Goal: Transaction & Acquisition: Book appointment/travel/reservation

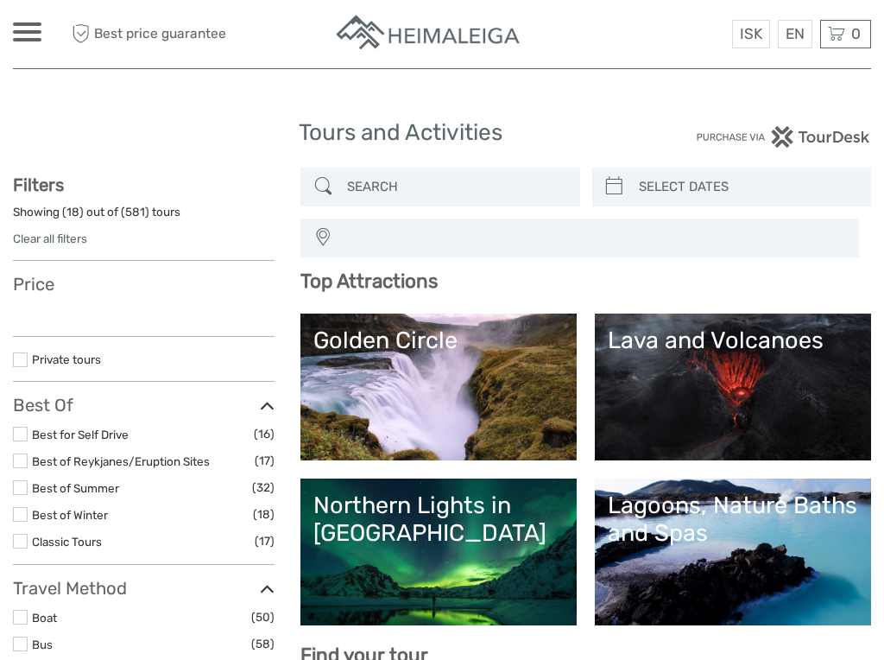
select select
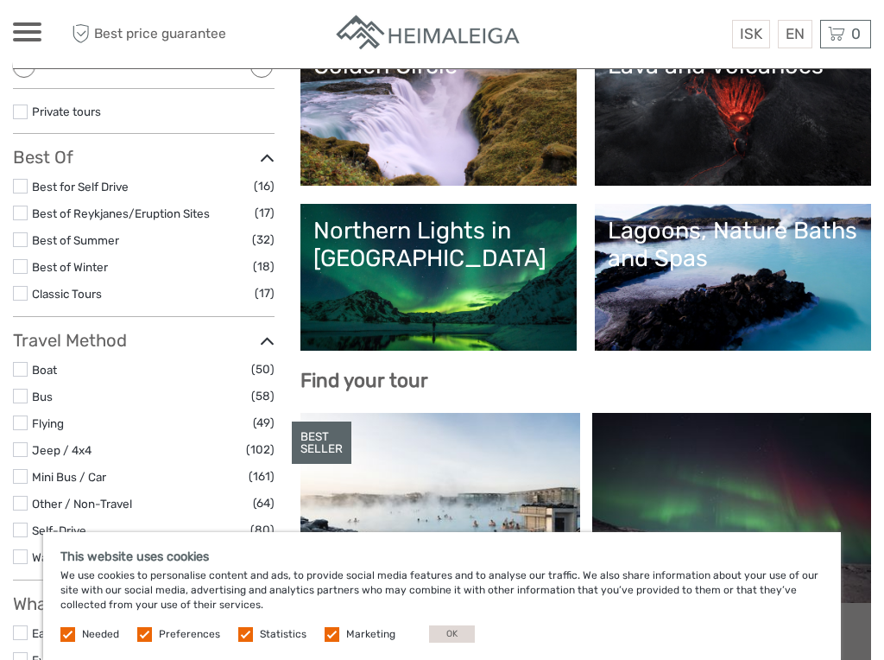
scroll to position [247, 0]
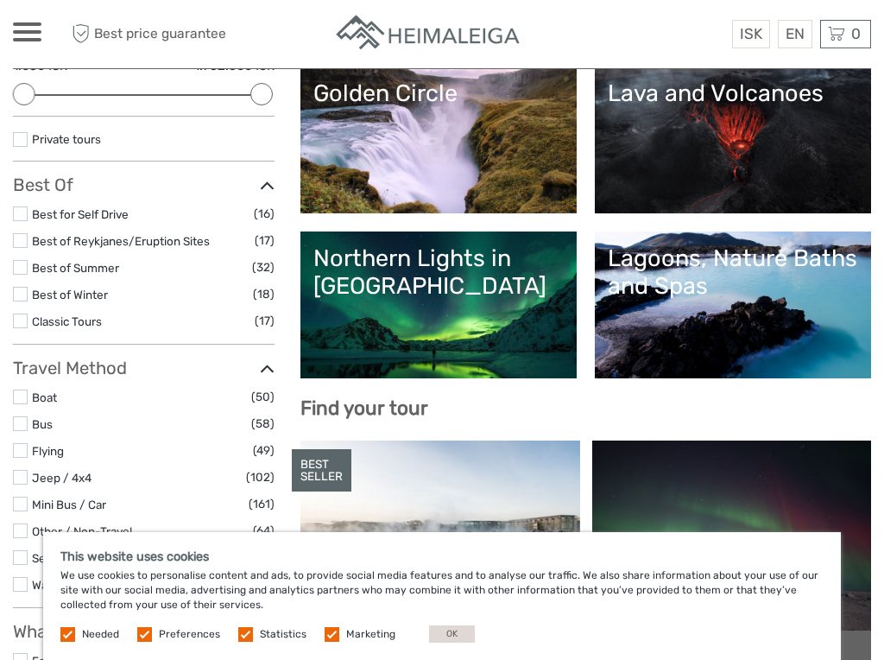
click at [427, 284] on div "Northern Lights in Iceland" at bounding box center [438, 272] width 250 height 56
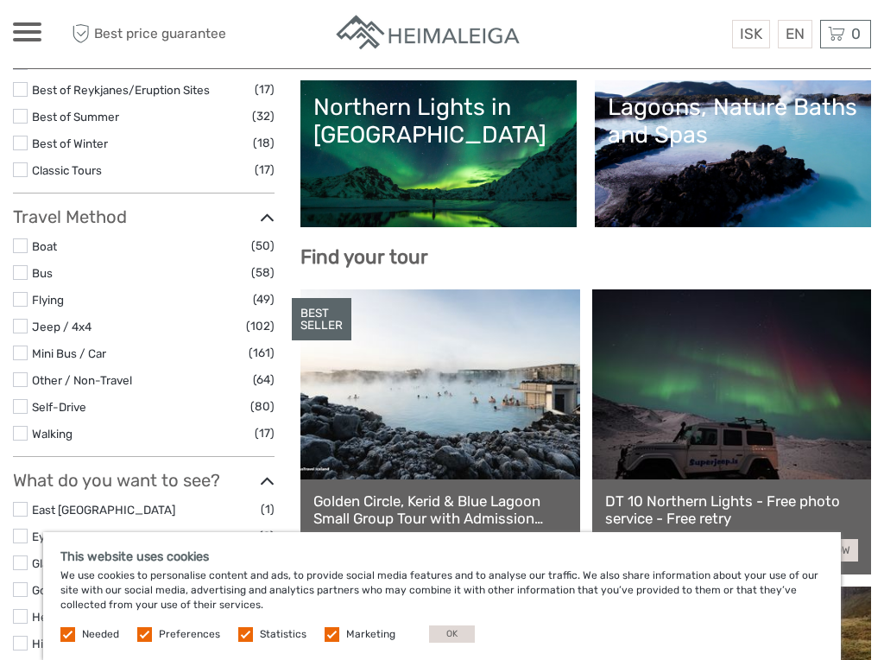
scroll to position [57, 0]
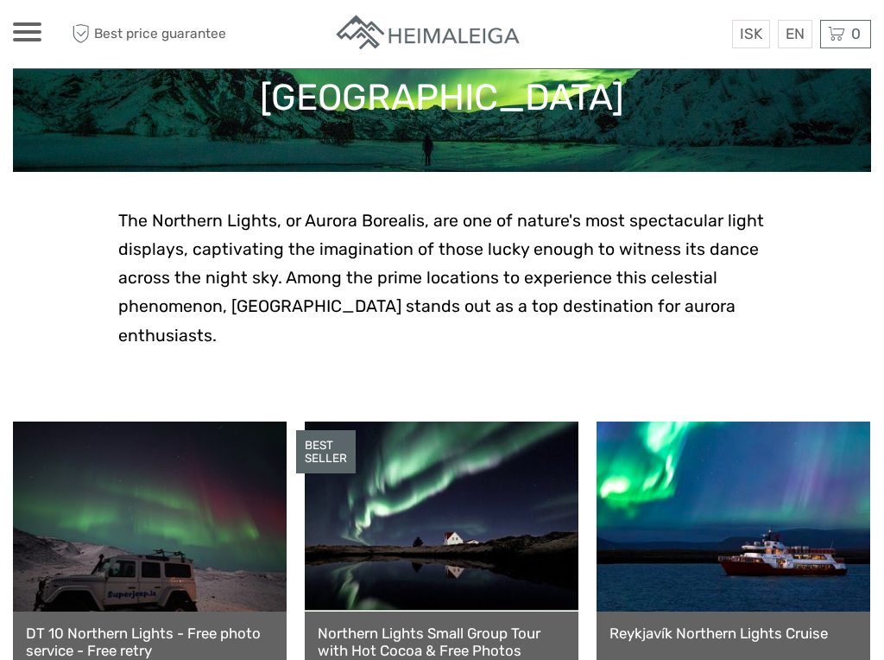
scroll to position [319, 0]
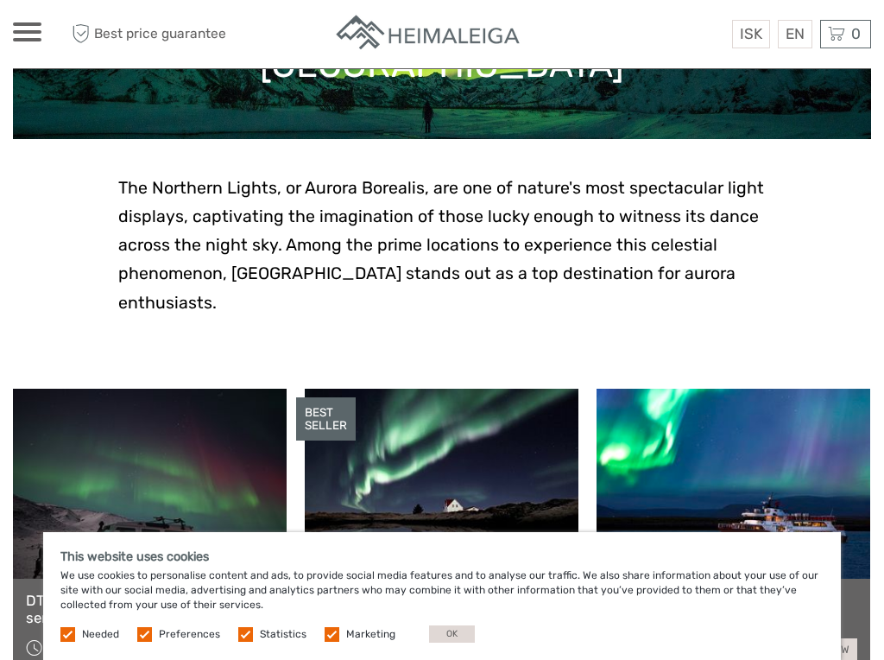
click at [442, 633] on button "OK" at bounding box center [452, 633] width 46 height 17
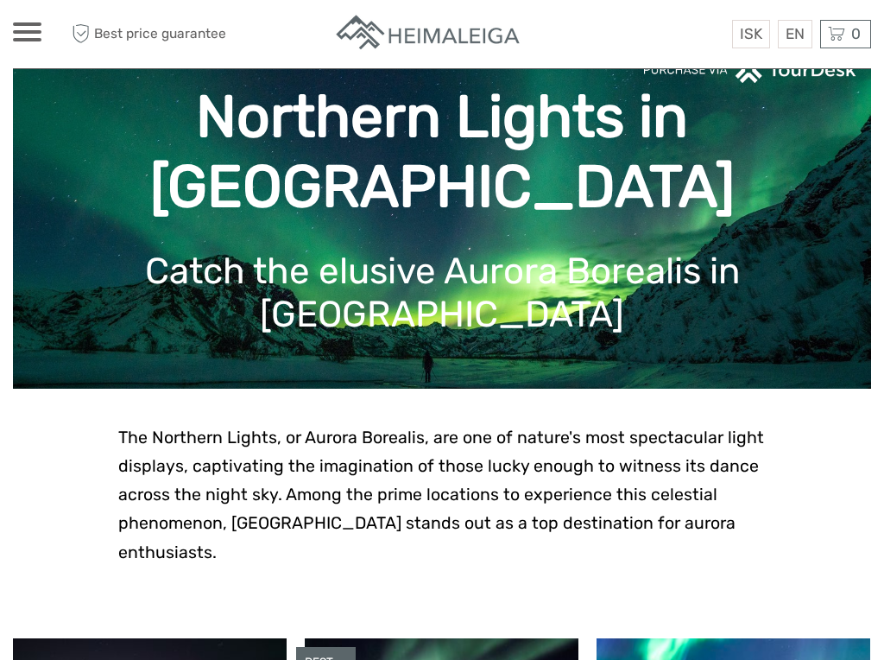
scroll to position [0, 0]
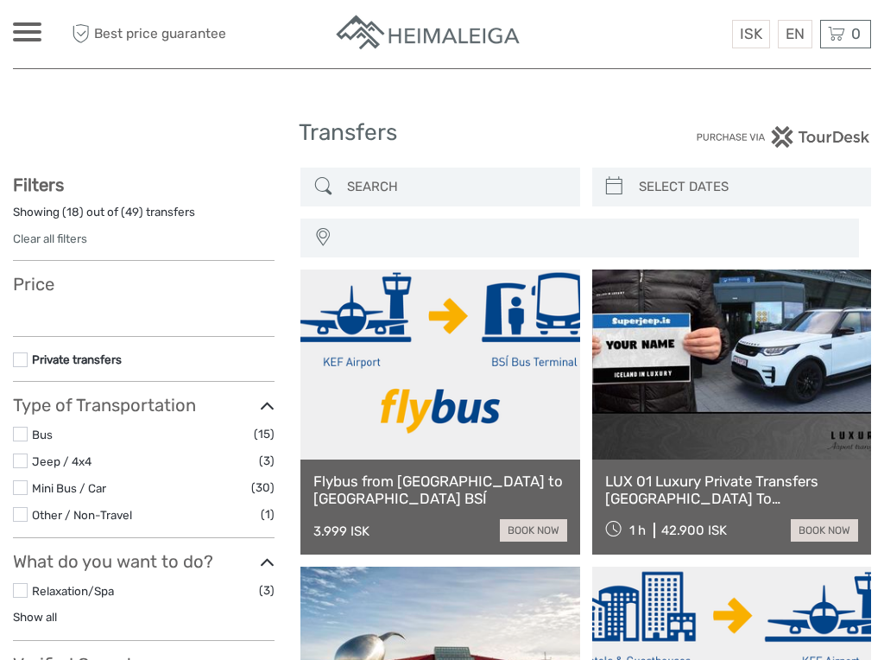
select select
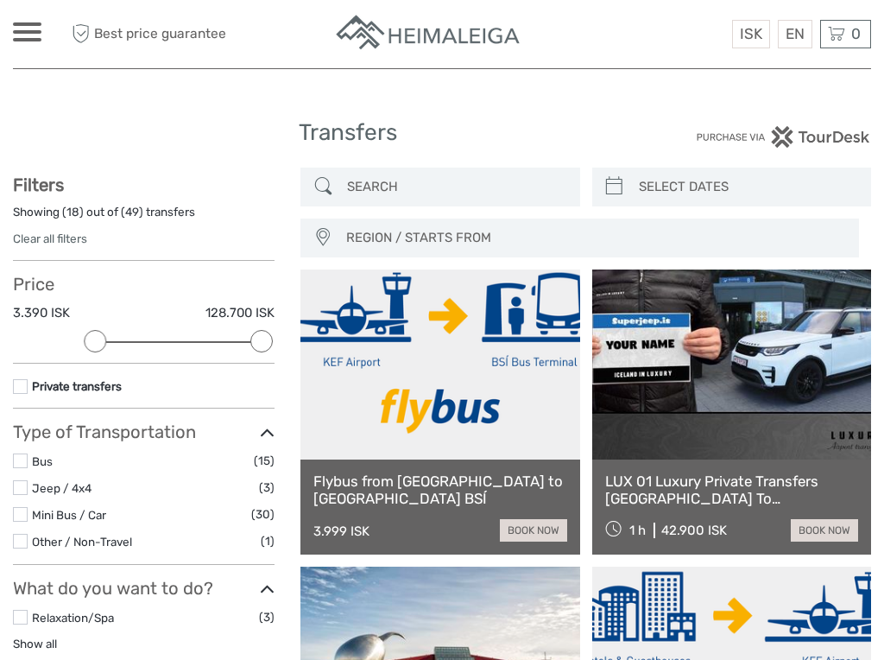
click at [32, 36] on div at bounding box center [27, 31] width 28 height 19
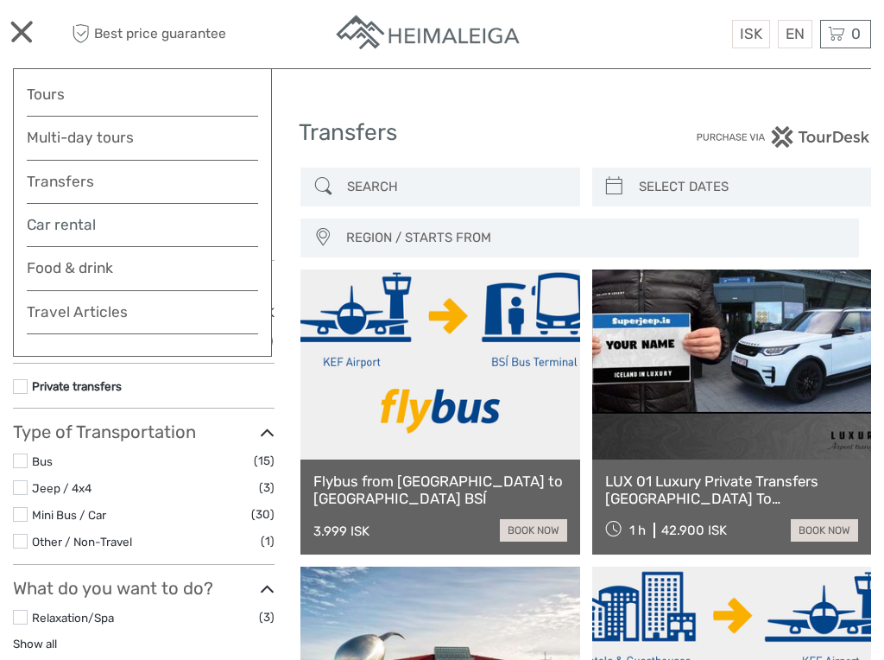
click at [79, 224] on link "Car rental" at bounding box center [142, 224] width 231 height 25
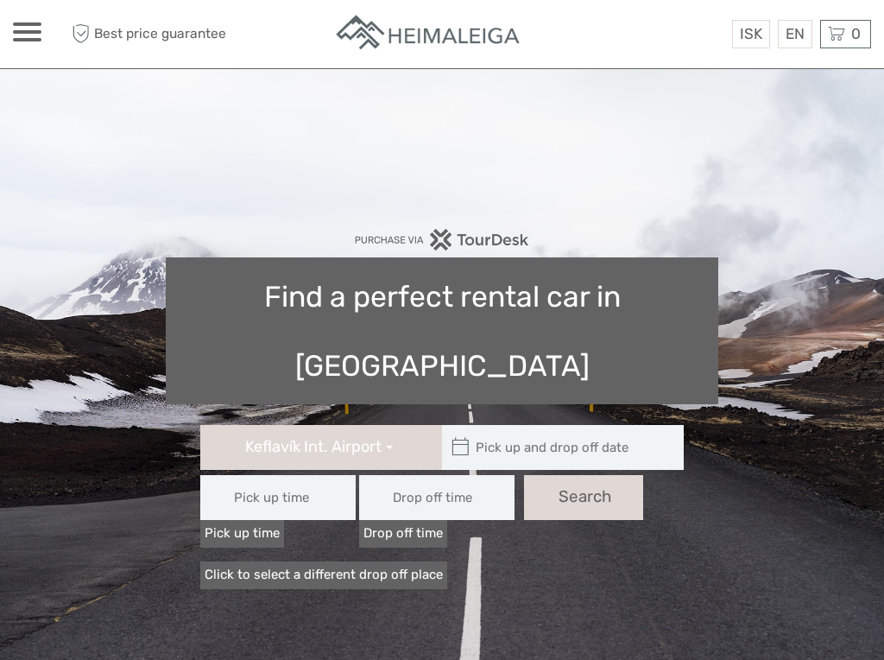
type input "08:00"
type input "03/09/2025"
type input "04/09/2025"
click at [521, 425] on input "text" at bounding box center [558, 447] width 233 height 45
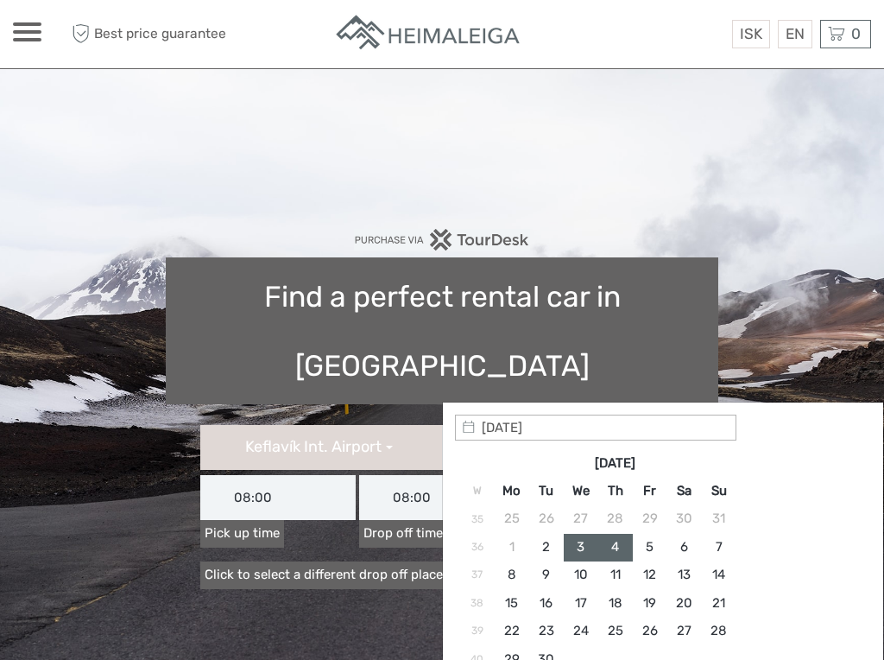
type input "03/09/2025"
type input "04/09/2025"
type input "03/09/2025 - 04/09/2025"
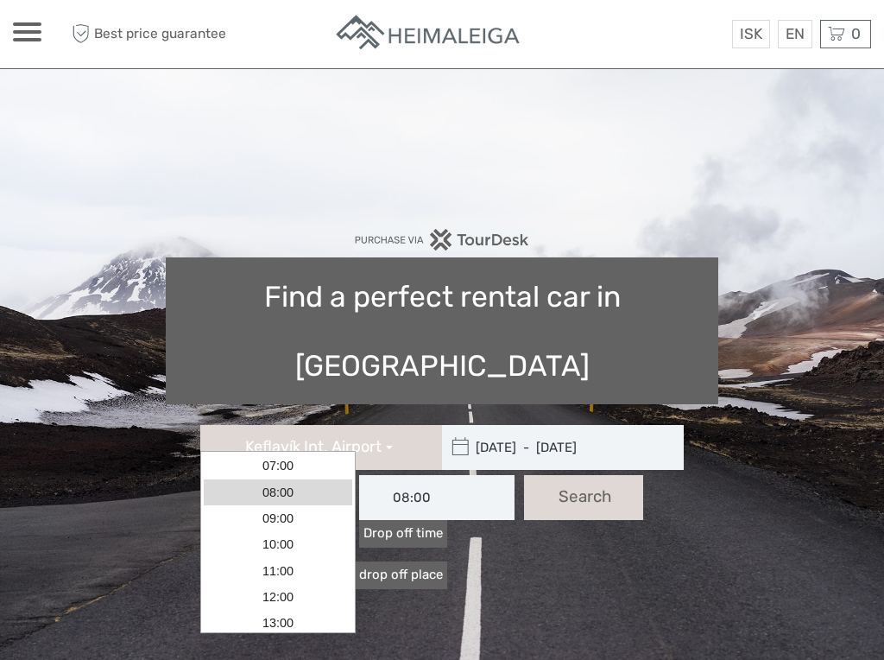
click at [317, 475] on input "08:00" at bounding box center [277, 497] width 155 height 45
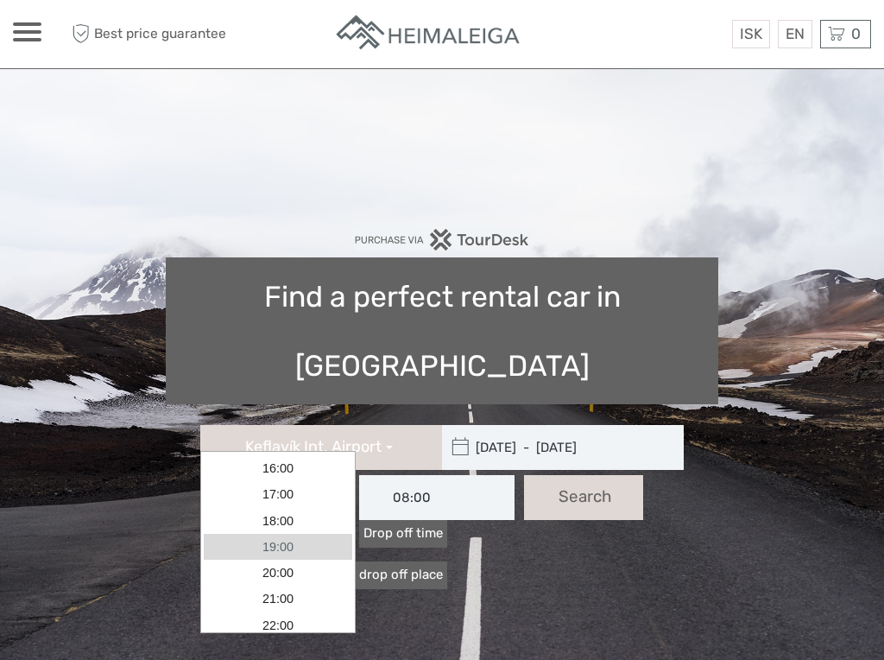
click at [289, 546] on link "19:00" at bounding box center [278, 547] width 149 height 26
type input "19:00"
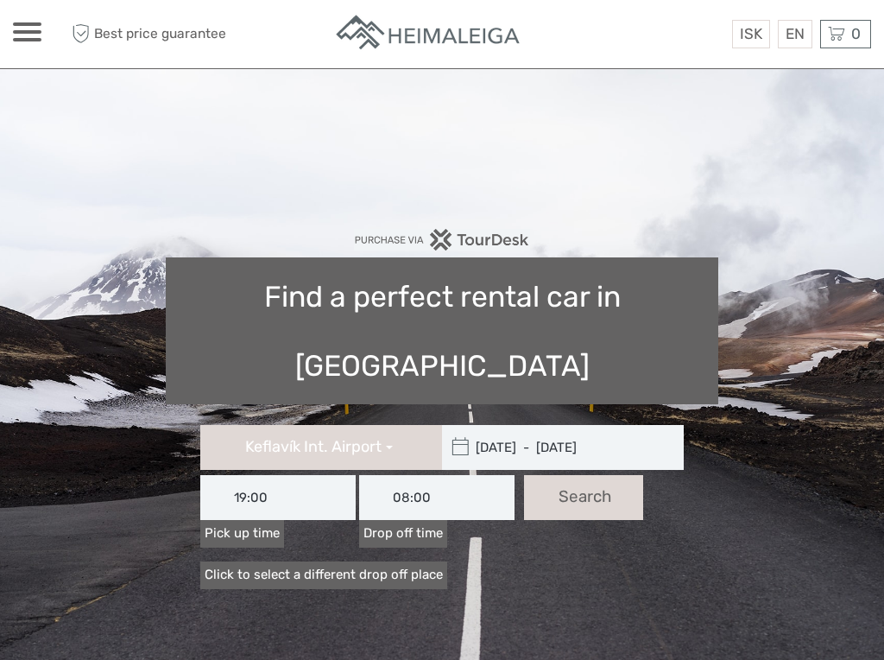
click at [469, 433] on icon at bounding box center [461, 447] width 18 height 28
click at [460, 433] on icon at bounding box center [461, 447] width 18 height 28
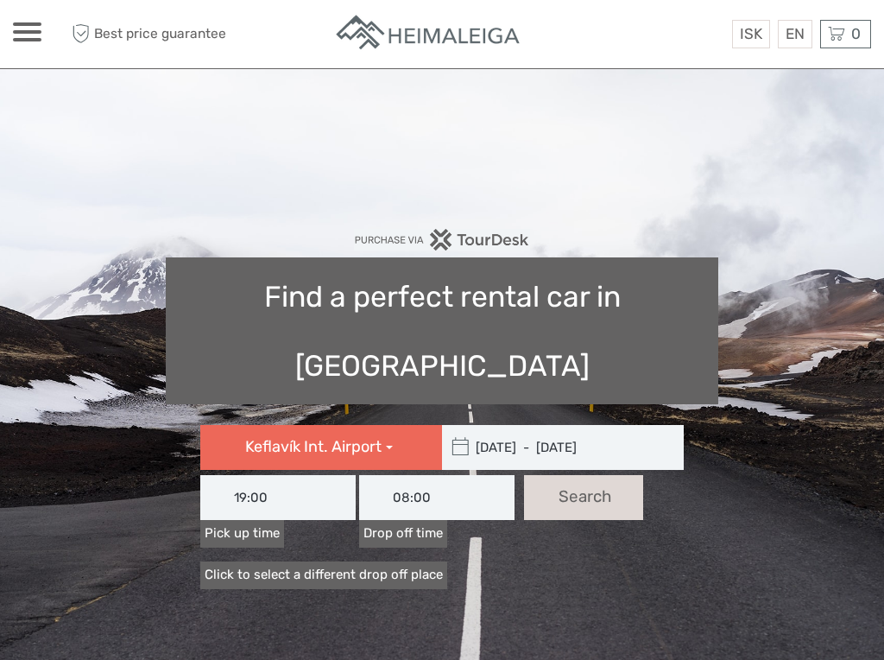
click at [361, 437] on span "Keflavík Int. Airport" at bounding box center [313, 446] width 136 height 19
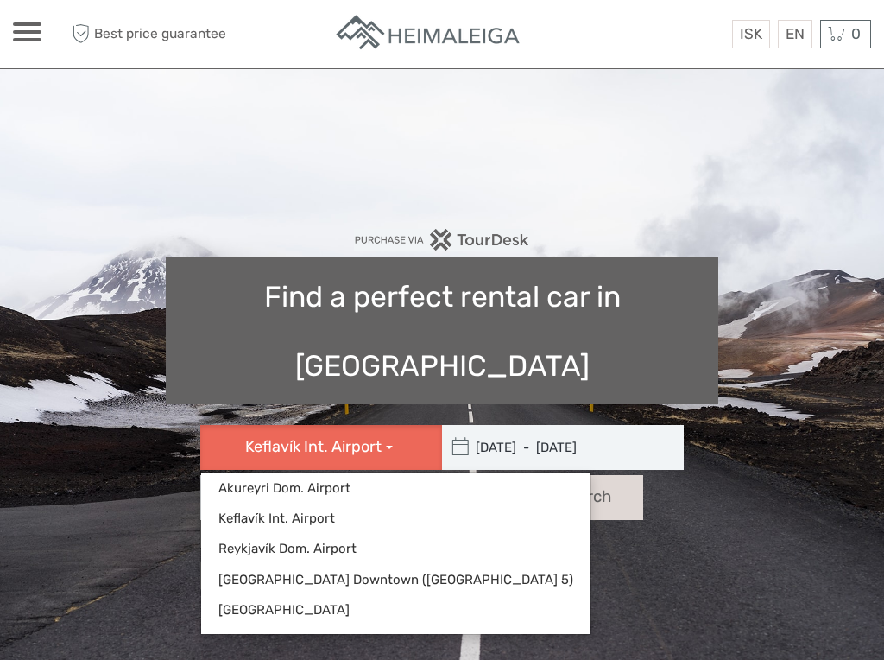
click at [376, 437] on span "Keflavík Int. Airport" at bounding box center [313, 446] width 136 height 19
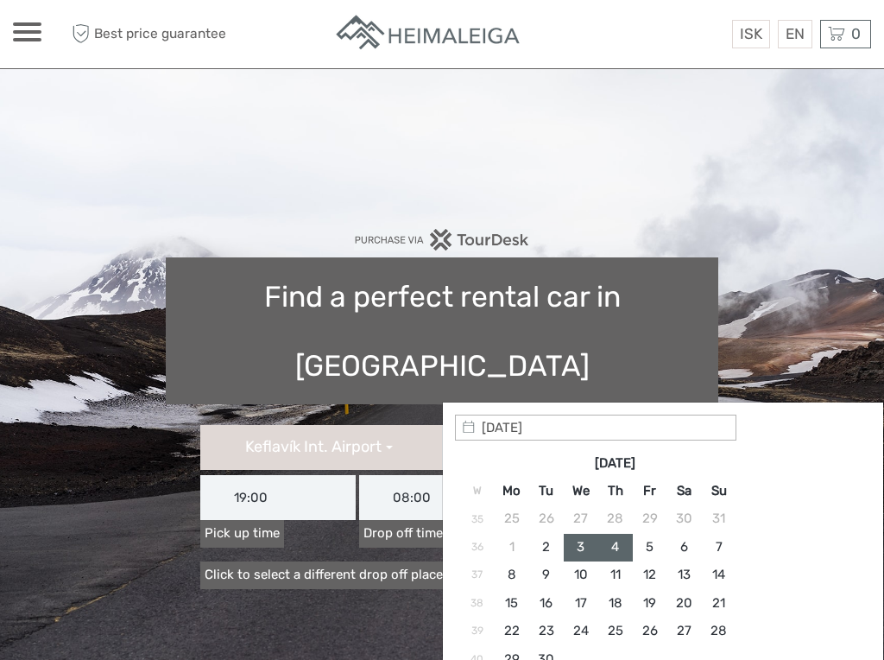
click at [534, 425] on input "03/09/2025 - 04/09/2025" at bounding box center [558, 447] width 233 height 45
type input "09/09/2025"
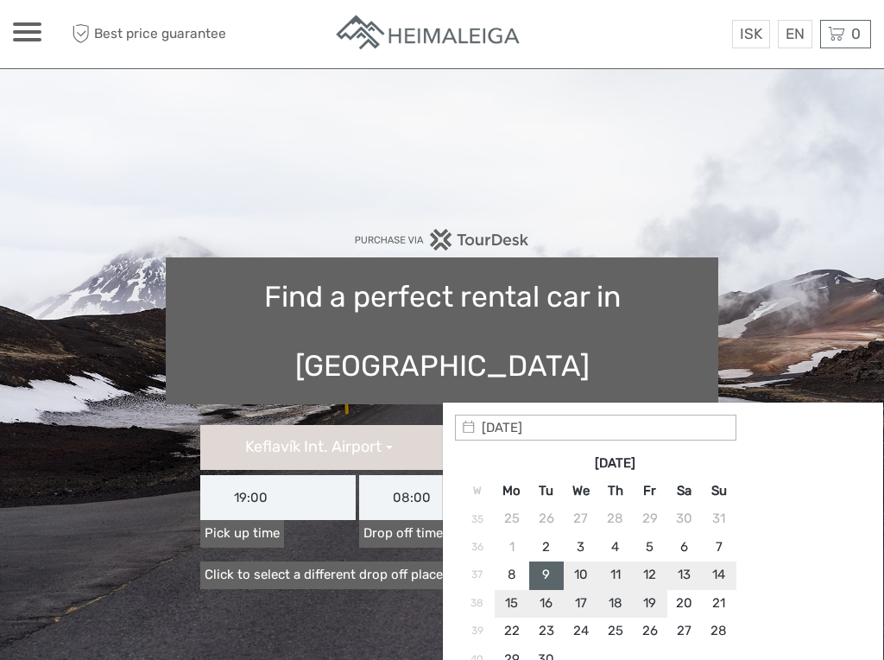
type input "12/09/2025"
type input "09/09/2025 - 12/09/2025"
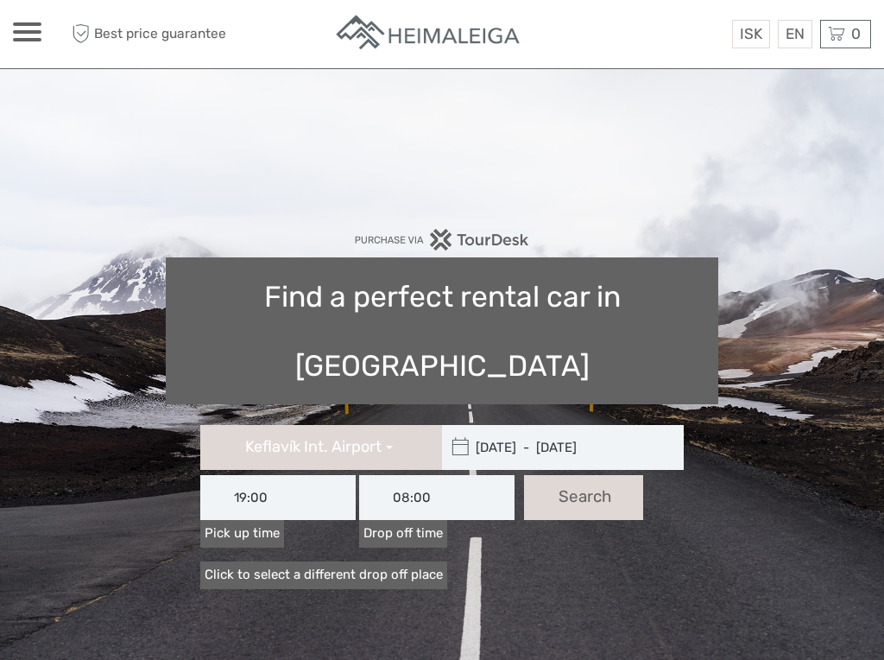
scroll to position [183, 0]
click at [281, 475] on input "19:00" at bounding box center [277, 497] width 155 height 45
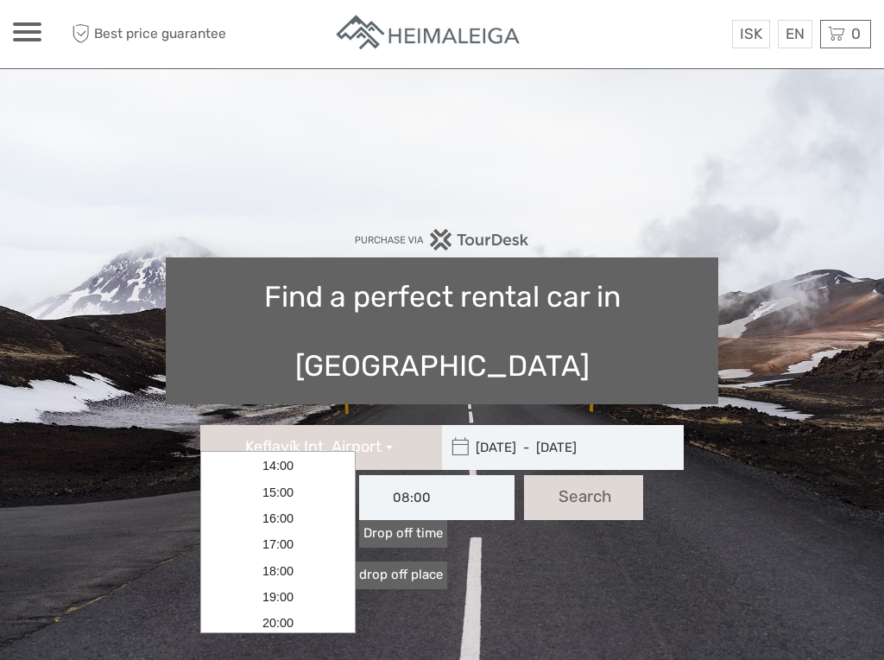
scroll to position [185, 0]
click at [294, 593] on link "19:00" at bounding box center [278, 595] width 149 height 26
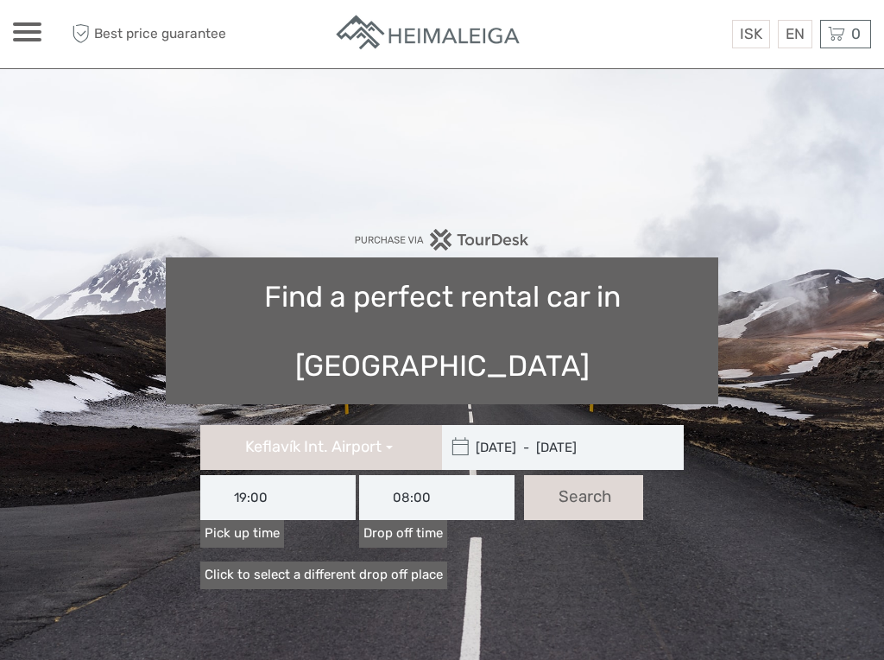
click at [426, 475] on input "08:00" at bounding box center [436, 497] width 155 height 45
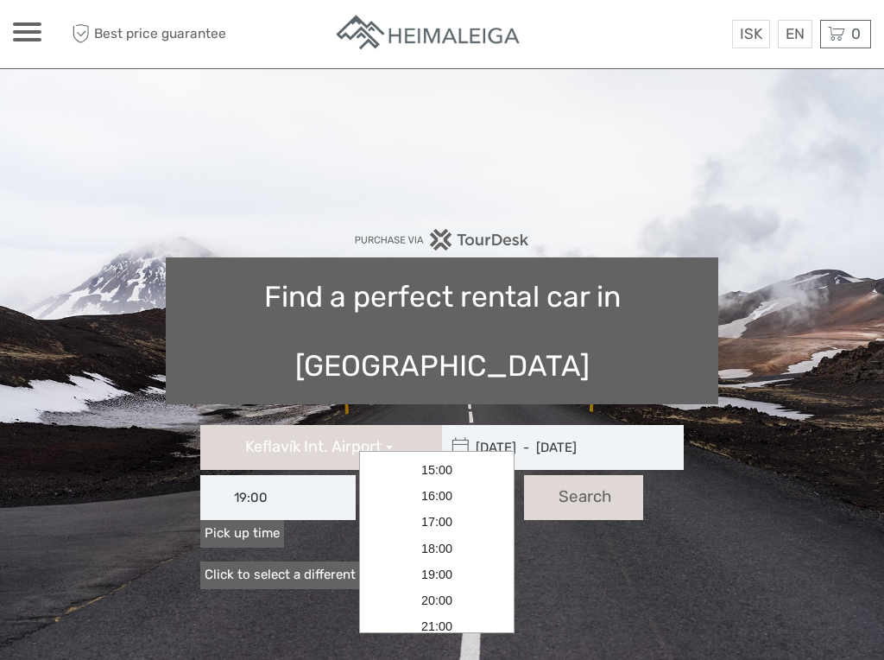
scroll to position [208, 0]
click at [439, 495] on link "16:00" at bounding box center [437, 493] width 149 height 26
type input "16:00"
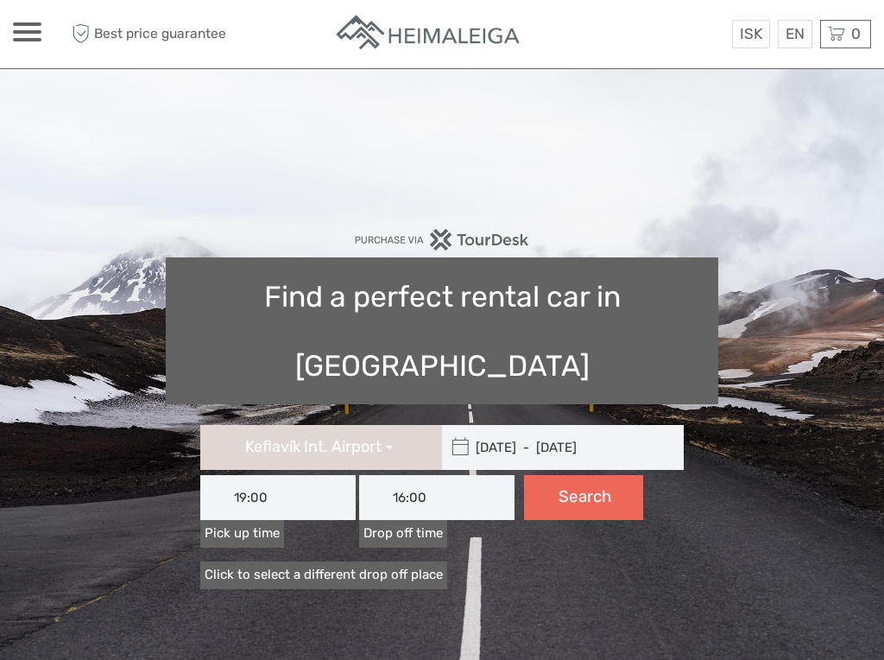
click at [570, 475] on button "Search" at bounding box center [583, 497] width 119 height 45
type input "09/09/2025 - 12/09/2025"
type input "19:00"
type input "16:00"
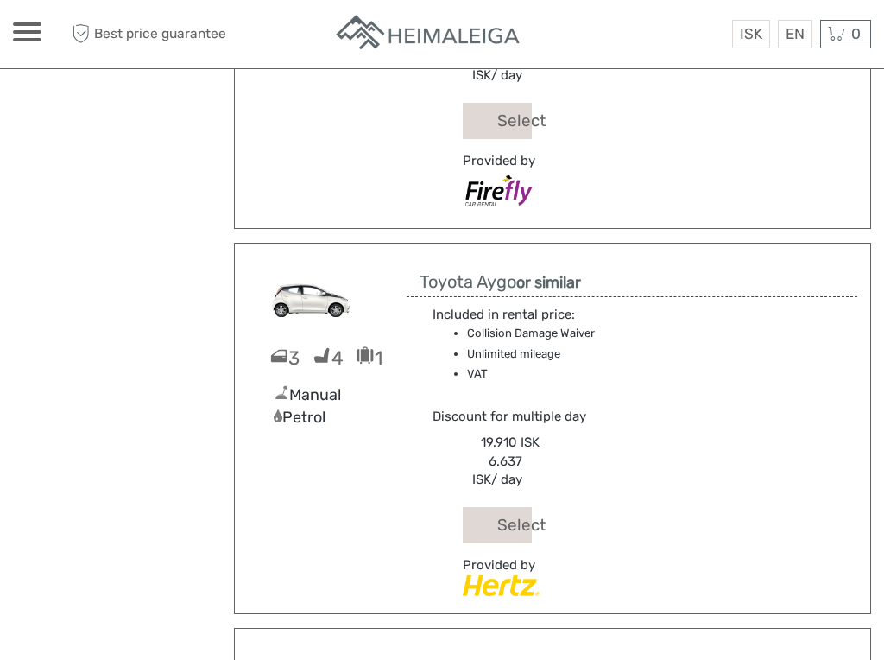
scroll to position [461, 0]
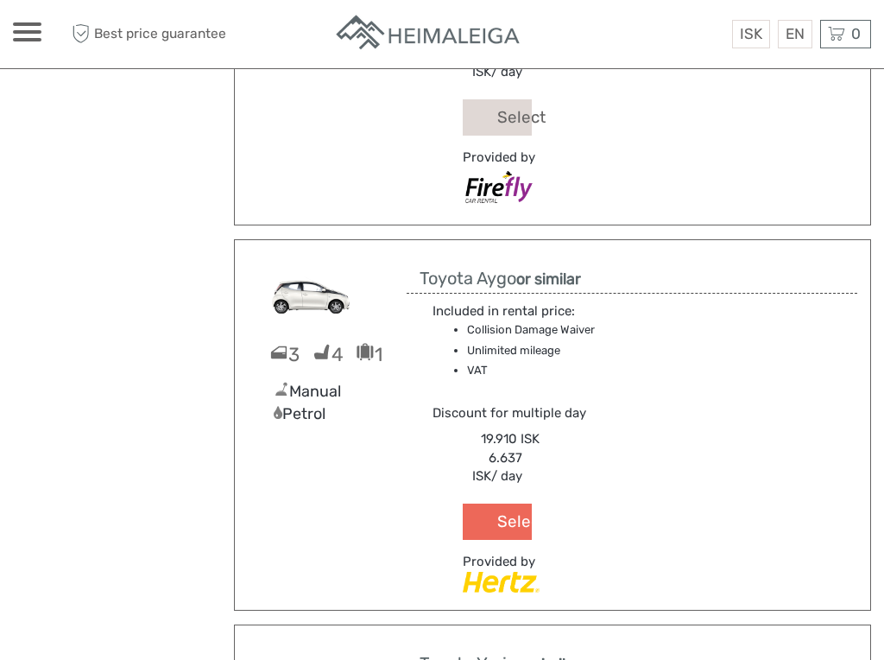
click at [512, 515] on button "Select" at bounding box center [497, 521] width 69 height 37
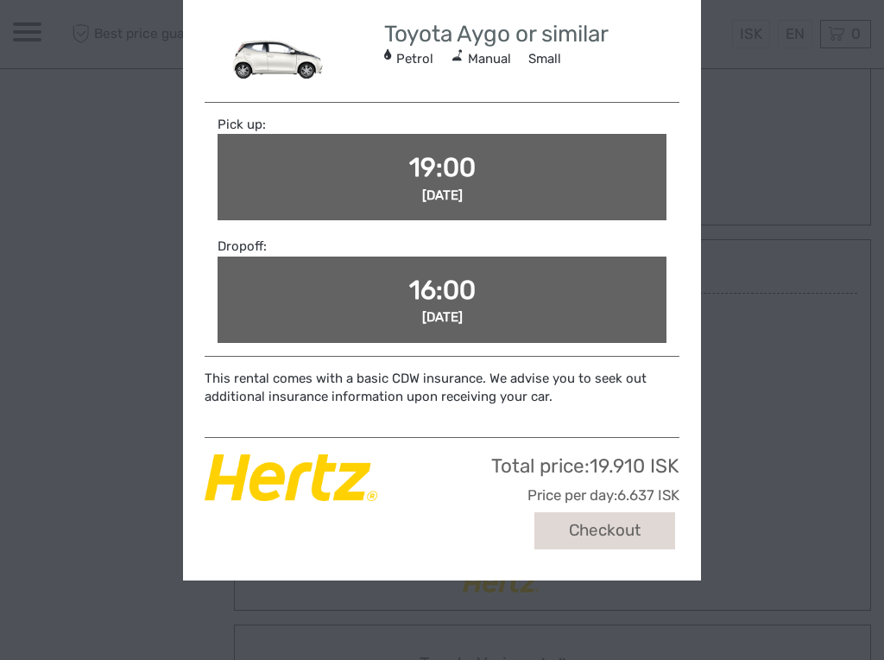
scroll to position [148, 0]
